Goal: Navigation & Orientation: Go to known website

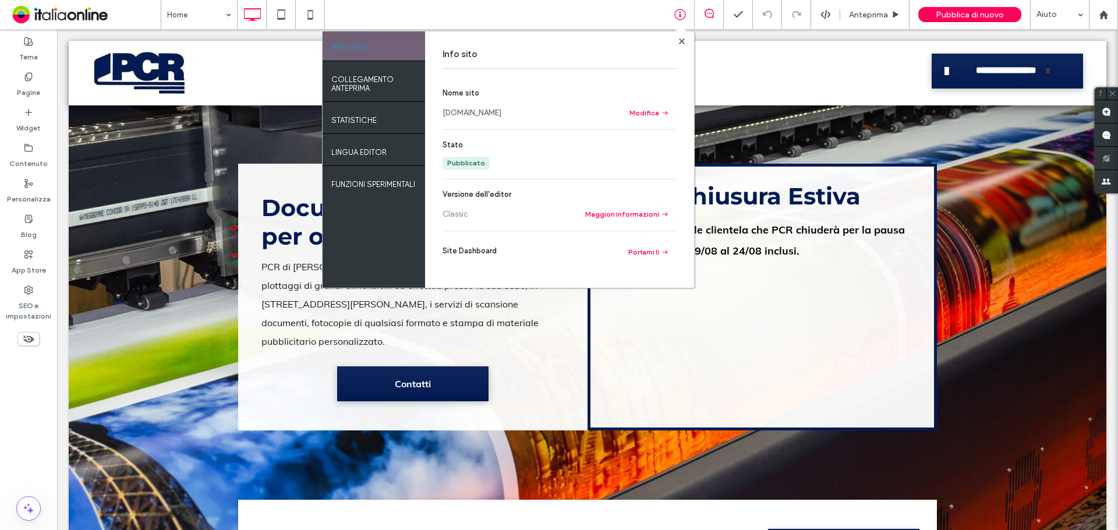
click at [501, 110] on link "[DOMAIN_NAME]" at bounding box center [472, 113] width 59 height 12
click at [443, 112] on div "[DOMAIN_NAME]" at bounding box center [530, 113] width 174 height 12
